Goal: Book appointment/travel/reservation

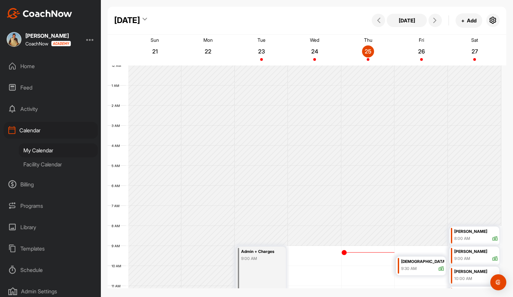
scroll to position [154, 0]
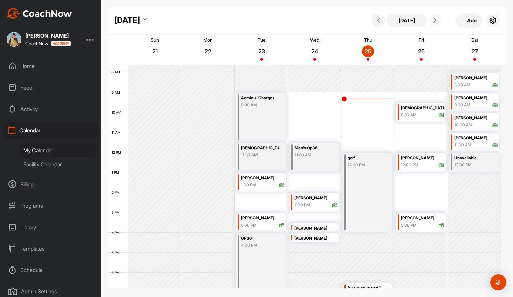
click at [434, 24] on button at bounding box center [434, 20] width 13 height 13
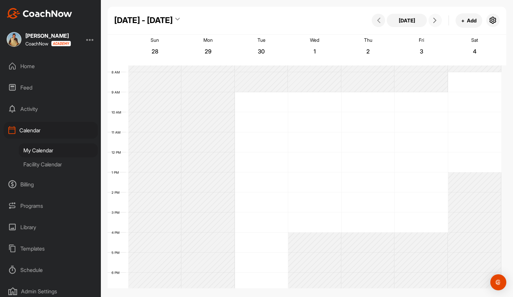
scroll to position [116, 0]
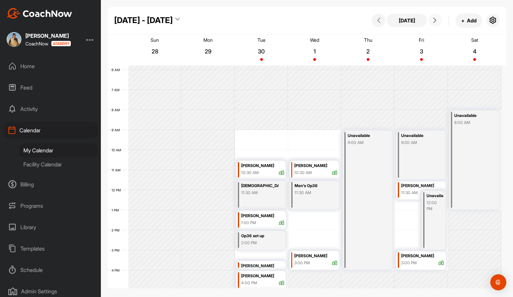
click at [434, 21] on icon at bounding box center [434, 20] width 5 height 5
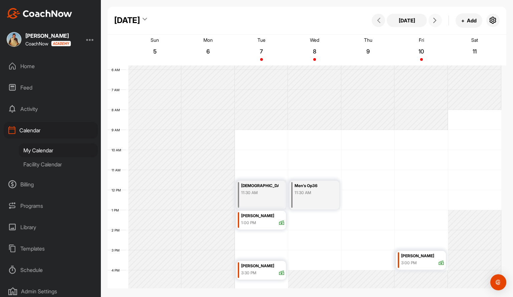
click at [434, 21] on icon at bounding box center [434, 20] width 5 height 5
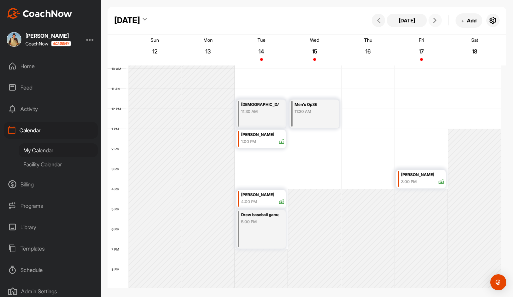
scroll to position [203, 0]
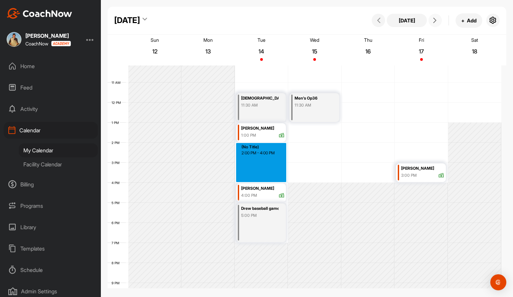
drag, startPoint x: 265, startPoint y: 145, endPoint x: 259, endPoint y: 178, distance: 33.6
click at [259, 178] on div "12 AM 1 AM 2 AM 3 AM 4 AM 5 AM 6 AM 7 AM 8 AM 9 AM 10 AM 11 AM 12 PM 1 PM 2 PM …" at bounding box center [305, 102] width 394 height 481
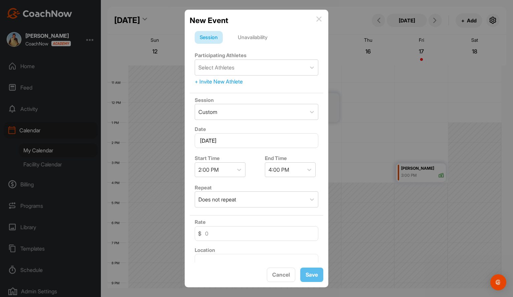
click at [260, 37] on div "Unavailability" at bounding box center [253, 37] width 40 height 13
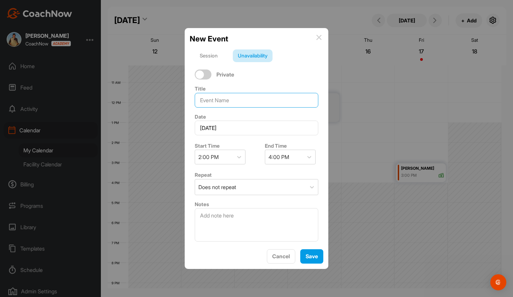
click at [224, 107] on input at bounding box center [257, 100] width 124 height 15
type input "Webinar"
click at [315, 257] on span "Save" at bounding box center [312, 256] width 12 height 7
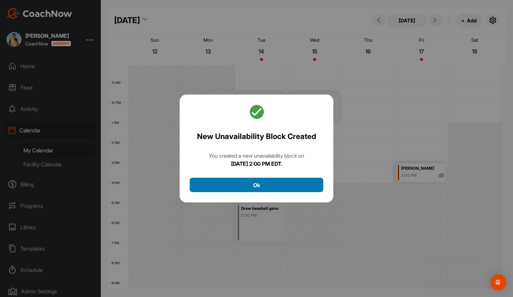
click at [288, 190] on button "Ok" at bounding box center [257, 185] width 134 height 14
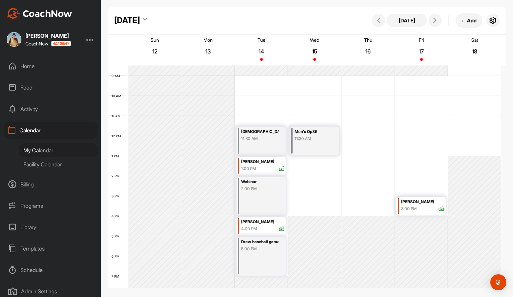
scroll to position [171, 0]
click at [381, 20] on icon at bounding box center [378, 20] width 5 height 5
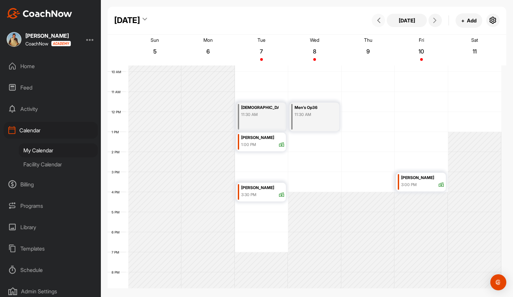
scroll to position [194, 0]
click at [381, 20] on icon at bounding box center [378, 20] width 5 height 5
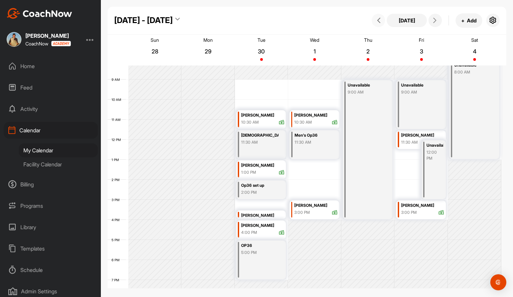
scroll to position [169, 0]
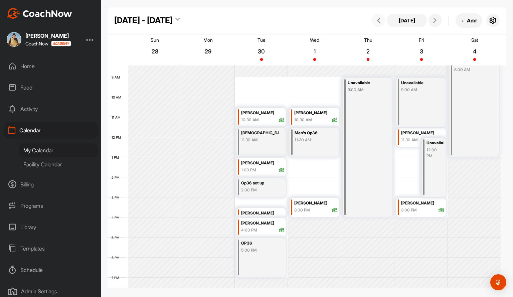
click at [382, 23] on span at bounding box center [378, 20] width 8 height 5
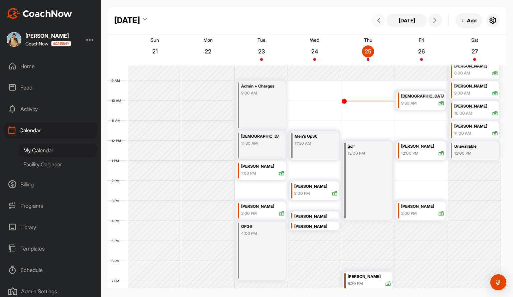
scroll to position [161, 0]
